Goal: Task Accomplishment & Management: Manage account settings

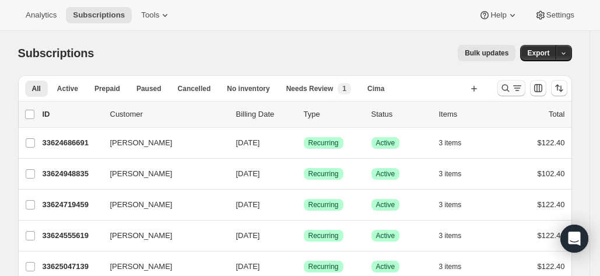
click at [509, 89] on icon "Search and filter results" at bounding box center [506, 88] width 12 height 12
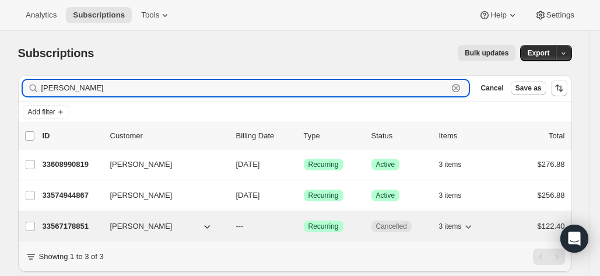
type input "[PERSON_NAME]"
click at [54, 223] on p "33567178851" at bounding box center [72, 226] width 58 height 12
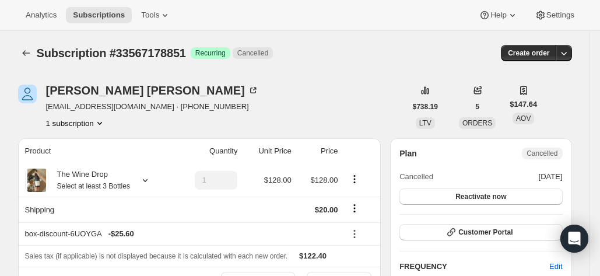
click at [125, 108] on span "[EMAIL_ADDRESS][DOMAIN_NAME] · [PHONE_NUMBER]" at bounding box center [152, 107] width 213 height 12
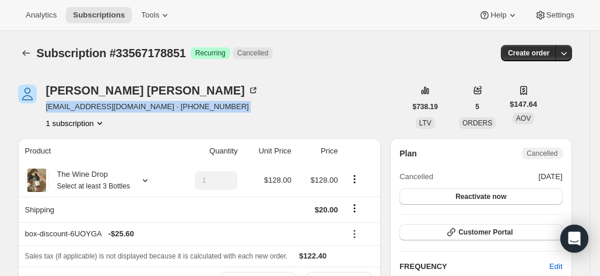
click at [125, 108] on span "[EMAIL_ADDRESS][DOMAIN_NAME] · [PHONE_NUMBER]" at bounding box center [152, 107] width 213 height 12
copy span "[EMAIL_ADDRESS][DOMAIN_NAME] · [PHONE_NUMBER]"
click at [125, 108] on span "[EMAIL_ADDRESS][DOMAIN_NAME] · [PHONE_NUMBER]" at bounding box center [152, 107] width 213 height 12
drag, startPoint x: 47, startPoint y: 107, endPoint x: 145, endPoint y: 109, distance: 98.6
click at [145, 109] on div "[PERSON_NAME] [EMAIL_ADDRESS][DOMAIN_NAME] · [PHONE_NUMBER] 1 subscription" at bounding box center [212, 107] width 388 height 44
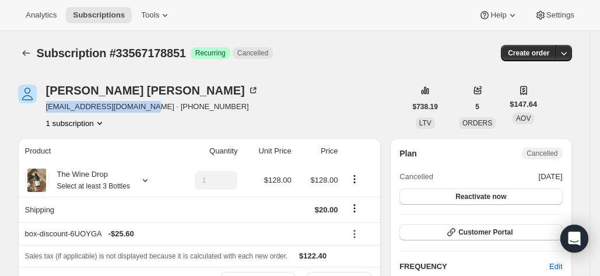
copy span "[EMAIL_ADDRESS][DOMAIN_NAME]"
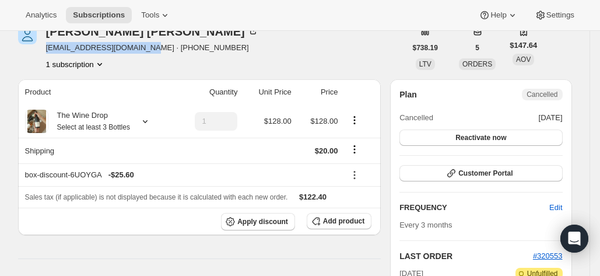
scroll to position [59, 0]
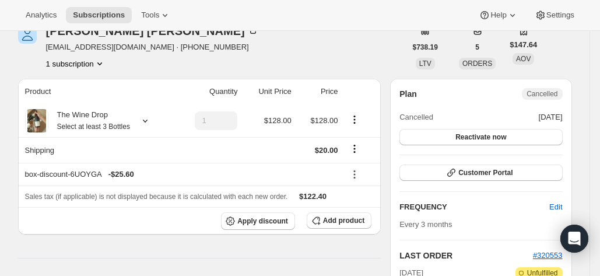
click at [419, 107] on div "Plan Cancelled Cancelled [DATE] Reactivate now" at bounding box center [481, 116] width 163 height 57
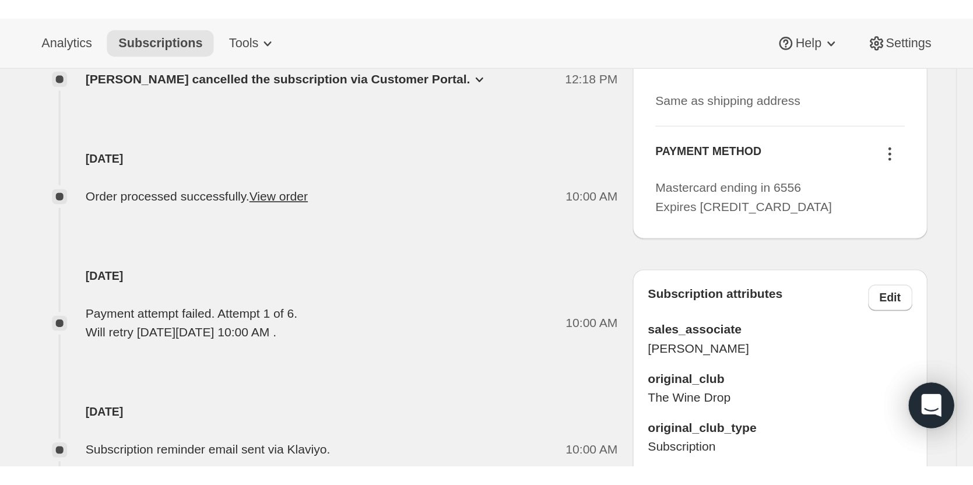
scroll to position [450, 0]
